Goal: Use online tool/utility: Utilize a website feature to perform a specific function

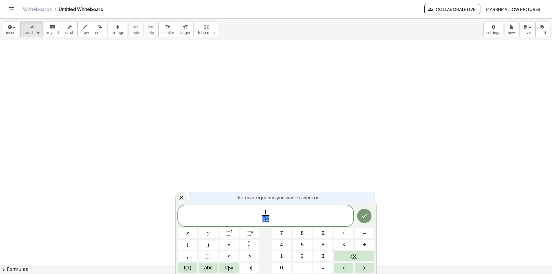
drag, startPoint x: 269, startPoint y: 220, endPoint x: 262, endPoint y: 218, distance: 7.5
click at [262, 218] on span "1 5 2 ​" at bounding box center [266, 216] width 10 height 14
drag, startPoint x: 280, startPoint y: 213, endPoint x: 233, endPoint y: 209, distance: 47.8
click at [233, 209] on span "1 1 3 ​" at bounding box center [265, 216] width 175 height 15
drag, startPoint x: 274, startPoint y: 212, endPoint x: 240, endPoint y: 212, distance: 34.5
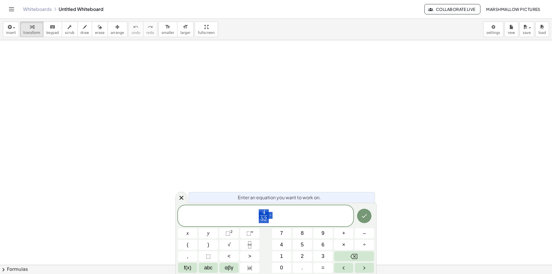
click at [240, 212] on span "4 5 2 ​ ·" at bounding box center [265, 216] width 175 height 15
drag, startPoint x: 269, startPoint y: 216, endPoint x: 240, endPoint y: 213, distance: 28.8
click at [241, 214] on span "4 5 2 ​ ·" at bounding box center [265, 216] width 175 height 15
click at [290, 220] on span "4 5 2 ​ ·" at bounding box center [265, 216] width 175 height 15
click at [361, 217] on icon "Done" at bounding box center [364, 215] width 7 height 7
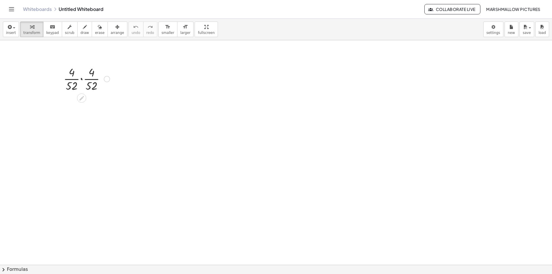
click at [82, 80] on div at bounding box center [87, 78] width 52 height 29
click at [107, 80] on div at bounding box center [107, 79] width 6 height 6
click at [122, 65] on li "Fix a mistake" at bounding box center [142, 61] width 49 height 9
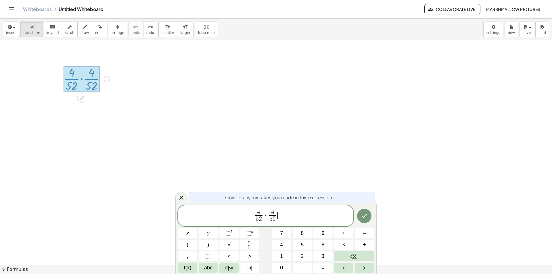
click at [275, 218] on span "5 2" at bounding box center [272, 219] width 7 height 8
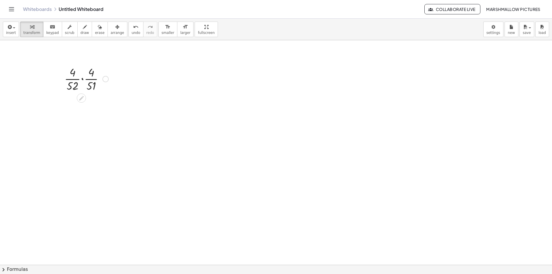
click at [83, 78] on div at bounding box center [86, 78] width 50 height 29
click at [107, 78] on div at bounding box center [107, 79] width 6 height 6
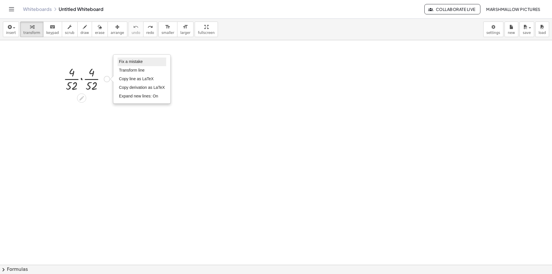
click at [121, 62] on span "Fix a mistake" at bounding box center [131, 61] width 24 height 5
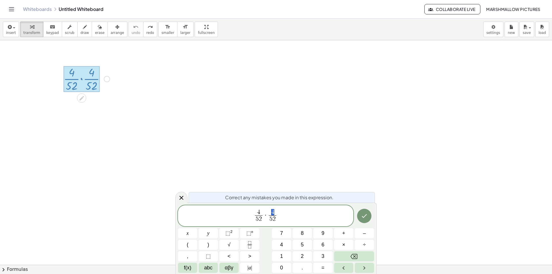
drag, startPoint x: 274, startPoint y: 211, endPoint x: 271, endPoint y: 210, distance: 3.3
click at [271, 210] on span "4" at bounding box center [272, 212] width 7 height 6
click at [367, 216] on icon "Done" at bounding box center [364, 215] width 7 height 7
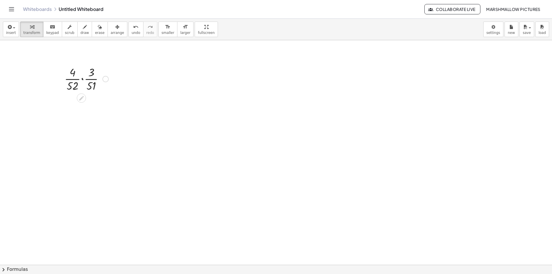
click at [84, 80] on div at bounding box center [86, 78] width 50 height 29
click at [84, 78] on div at bounding box center [86, 78] width 49 height 29
click at [83, 76] on div at bounding box center [86, 78] width 50 height 29
click at [78, 144] on div at bounding box center [86, 136] width 50 height 29
click at [90, 143] on div at bounding box center [86, 136] width 50 height 29
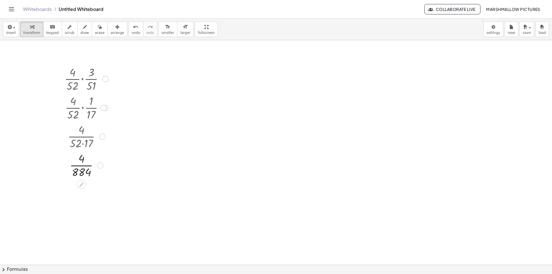
click at [77, 167] on div at bounding box center [86, 164] width 50 height 29
click at [81, 79] on div "· · 4 · 52 · · 3 · 51 · · 4 · 52 · · 3 · 17 · 3 · · 4 · 52 · · 1 · 17 · 4 · 1 ·…" at bounding box center [81, 79] width 0 height 0
drag, startPoint x: 243, startPoint y: 90, endPoint x: 215, endPoint y: 80, distance: 29.9
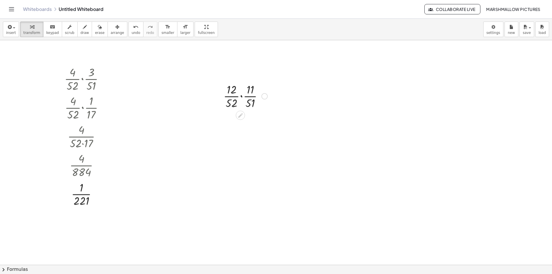
click at [240, 97] on div at bounding box center [245, 95] width 50 height 29
click at [241, 93] on div at bounding box center [245, 95] width 44 height 29
click at [248, 105] on div at bounding box center [245, 95] width 50 height 29
click at [234, 159] on div at bounding box center [245, 153] width 50 height 29
click at [238, 160] on div at bounding box center [245, 153] width 50 height 29
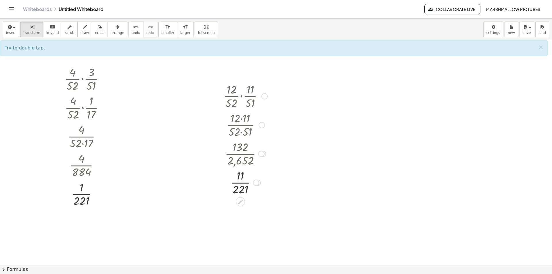
click at [255, 179] on div at bounding box center [245, 181] width 50 height 29
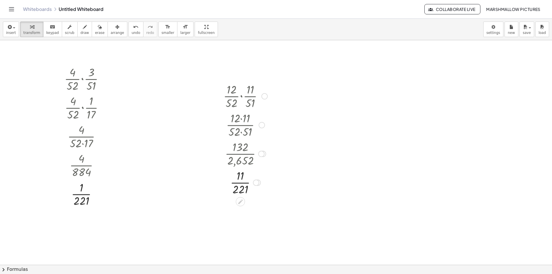
click at [257, 180] on div at bounding box center [256, 182] width 6 height 6
click at [268, 166] on li "Transform line" at bounding box center [291, 169] width 49 height 9
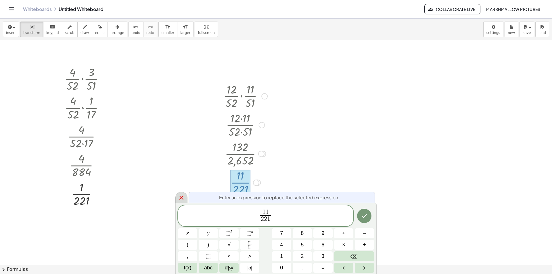
click at [184, 199] on icon at bounding box center [181, 197] width 7 height 7
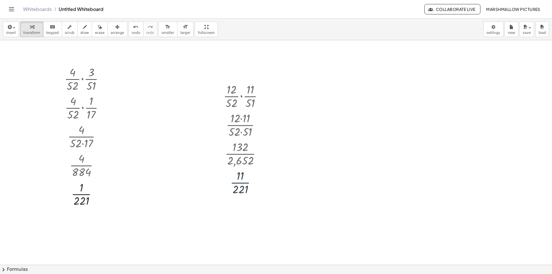
click at [371, 112] on div at bounding box center [377, 111] width 49 height 29
click at [376, 110] on div at bounding box center [377, 111] width 32 height 29
click at [395, 111] on div at bounding box center [396, 112] width 6 height 6
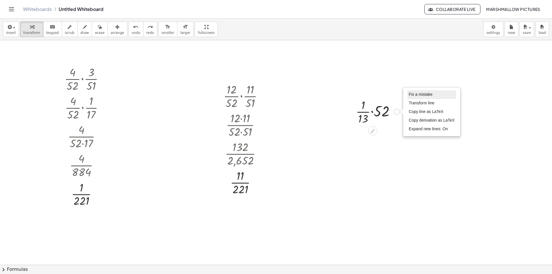
click at [420, 94] on span "Fix a mistake" at bounding box center [421, 94] width 24 height 5
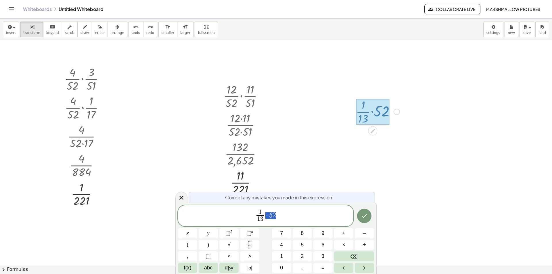
drag, startPoint x: 280, startPoint y: 216, endPoint x: 265, endPoint y: 214, distance: 15.4
click at [265, 214] on span "1 1 3 ​ · 5 2" at bounding box center [265, 216] width 175 height 15
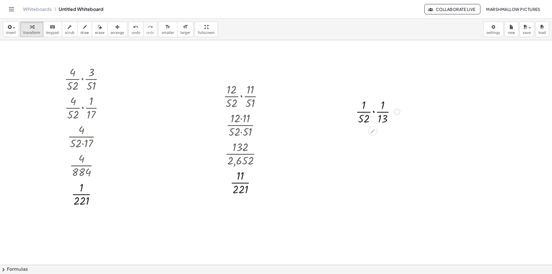
click at [373, 111] on div at bounding box center [378, 111] width 50 height 29
click at [375, 112] on div at bounding box center [374, 117] width 5 height 11
click at [380, 145] on div at bounding box center [378, 140] width 50 height 29
click at [395, 111] on div at bounding box center [396, 112] width 6 height 6
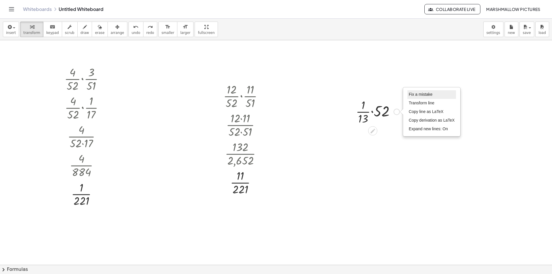
click at [430, 93] on span "Fix a mistake" at bounding box center [421, 94] width 24 height 5
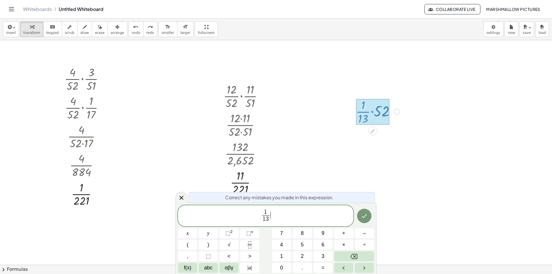
click at [253, 214] on span "1 1 3 ​ ​" at bounding box center [265, 216] width 175 height 15
drag, startPoint x: 273, startPoint y: 215, endPoint x: 160, endPoint y: 215, distance: 112.6
click at [161, 215] on body "Graspable Math Activities Whiteboards Classes Account v1.30.1 | Privacy policy …" at bounding box center [276, 137] width 552 height 274
click at [257, 216] on span "1 1 3 ​" at bounding box center [265, 216] width 175 height 15
click at [177, 196] on div at bounding box center [181, 197] width 12 height 11
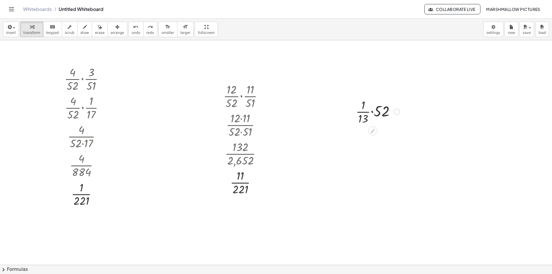
click at [394, 111] on div "Fix a mistake Transform line Copy line as LaTeX Copy derivation as LaTeX Expand…" at bounding box center [396, 112] width 6 height 6
click at [407, 93] on li "Fix a mistake" at bounding box center [431, 94] width 49 height 9
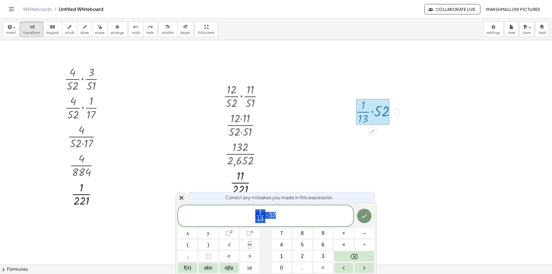
drag, startPoint x: 289, startPoint y: 217, endPoint x: 169, endPoint y: 213, distance: 120.1
click at [169, 214] on body "Graspable Math Activities Whiteboards Classes Account v1.30.1 | Privacy policy …" at bounding box center [276, 137] width 552 height 274
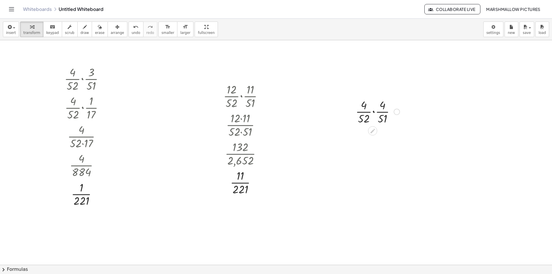
click at [372, 112] on div at bounding box center [378, 111] width 50 height 29
click at [373, 109] on div at bounding box center [377, 111] width 44 height 29
click at [378, 134] on div at bounding box center [378, 140] width 50 height 29
click at [378, 150] on div at bounding box center [378, 140] width 50 height 29
click at [379, 146] on div at bounding box center [378, 140] width 50 height 29
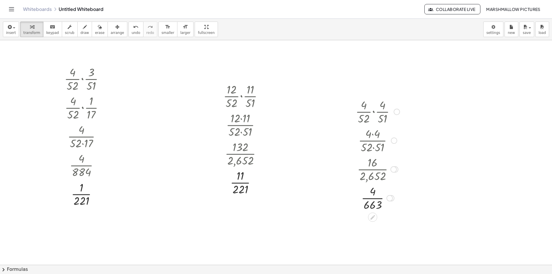
click at [377, 199] on div at bounding box center [378, 197] width 50 height 29
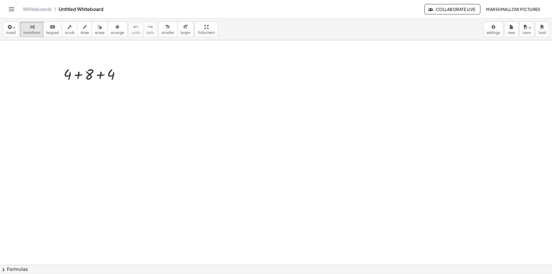
click at [101, 77] on div at bounding box center [94, 74] width 67 height 20
click at [93, 72] on div at bounding box center [94, 74] width 50 height 20
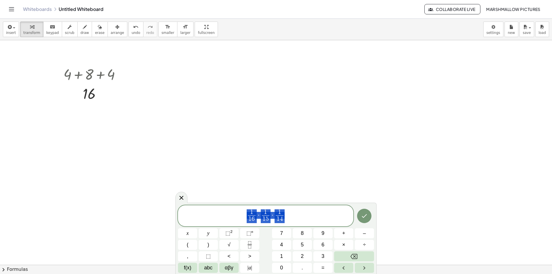
drag, startPoint x: 294, startPoint y: 214, endPoint x: 204, endPoint y: 211, distance: 90.3
click at [204, 211] on span "1 1 6 ​ · 1 1 5 ​ · 1 1 4 ​" at bounding box center [265, 216] width 175 height 15
click at [197, 228] on div at bounding box center [187, 233] width 19 height 10
click at [363, 216] on icon "Done" at bounding box center [364, 216] width 5 height 4
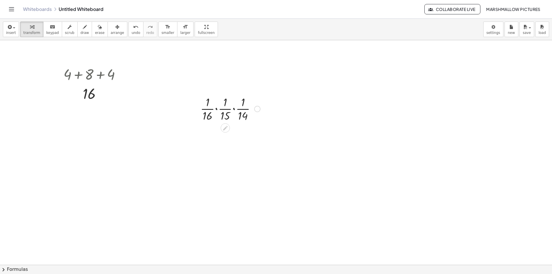
click at [236, 109] on div at bounding box center [230, 108] width 66 height 29
click at [222, 109] on div at bounding box center [230, 108] width 60 height 29
click at [221, 136] on div at bounding box center [230, 137] width 66 height 29
click at [257, 107] on div at bounding box center [257, 109] width 6 height 6
click at [287, 91] on span "Fix a mistake" at bounding box center [281, 91] width 24 height 5
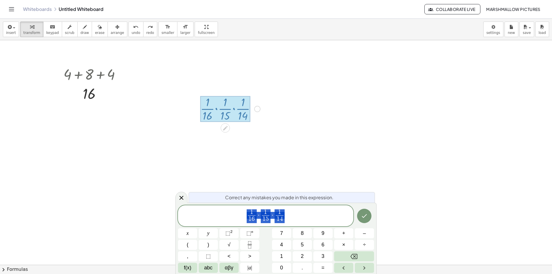
drag, startPoint x: 292, startPoint y: 216, endPoint x: 247, endPoint y: 215, distance: 44.8
click at [247, 215] on span "1 1 6 ​ · 1 1 5 ​ · 1 1 4 ​" at bounding box center [265, 216] width 175 height 15
drag, startPoint x: 269, startPoint y: 211, endPoint x: 263, endPoint y: 210, distance: 5.8
click at [263, 210] on span "1" at bounding box center [265, 212] width 7 height 6
click at [365, 214] on icon "Done" at bounding box center [364, 215] width 7 height 7
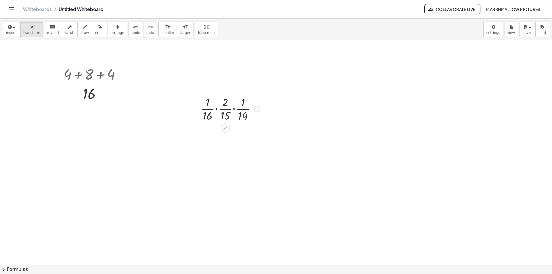
click at [216, 107] on div at bounding box center [230, 108] width 66 height 29
click at [231, 110] on div at bounding box center [230, 108] width 60 height 29
click at [233, 172] on div at bounding box center [230, 165] width 66 height 29
click at [228, 173] on div at bounding box center [230, 165] width 66 height 29
click at [238, 202] on div at bounding box center [230, 194] width 66 height 29
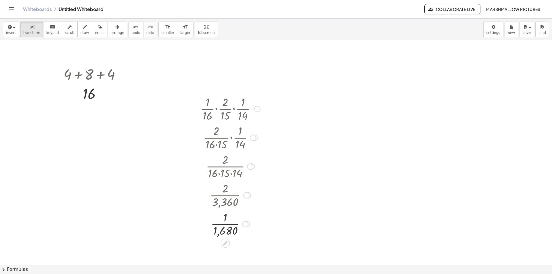
click at [244, 224] on div at bounding box center [245, 224] width 6 height 6
click at [262, 210] on span "Transform line" at bounding box center [270, 211] width 26 height 5
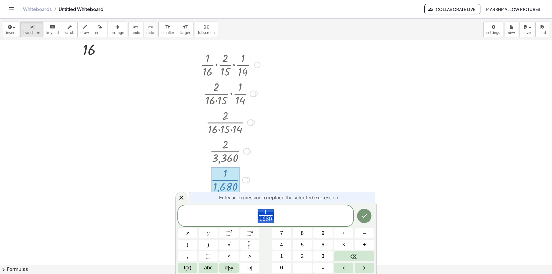
scroll to position [45, 0]
